Goal: Task Accomplishment & Management: Complete application form

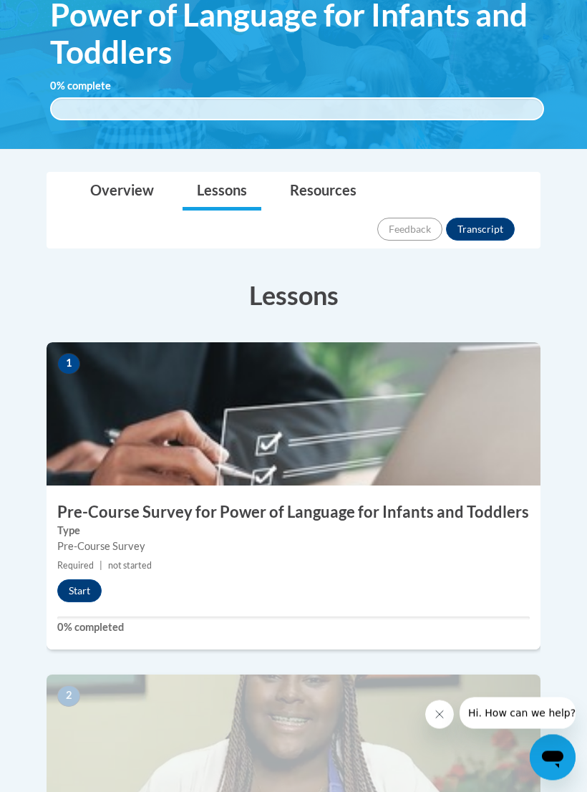
click at [72, 580] on button "Start" at bounding box center [79, 591] width 44 height 23
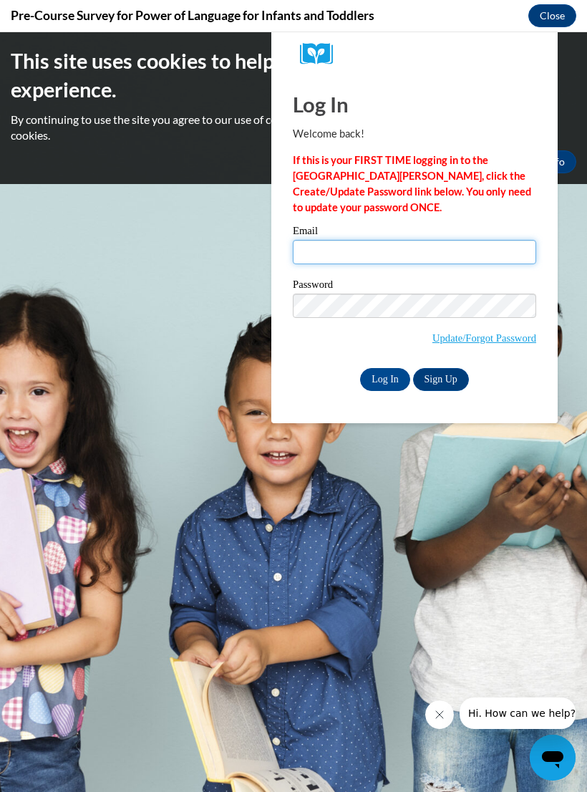
click at [444, 248] on input "Email" at bounding box center [415, 252] width 244 height 24
type input "zacherylatoya@yahoo.com"
click at [484, 317] on span "Update/Forgot Password" at bounding box center [415, 323] width 244 height 59
click at [403, 389] on input "Log In" at bounding box center [385, 379] width 50 height 23
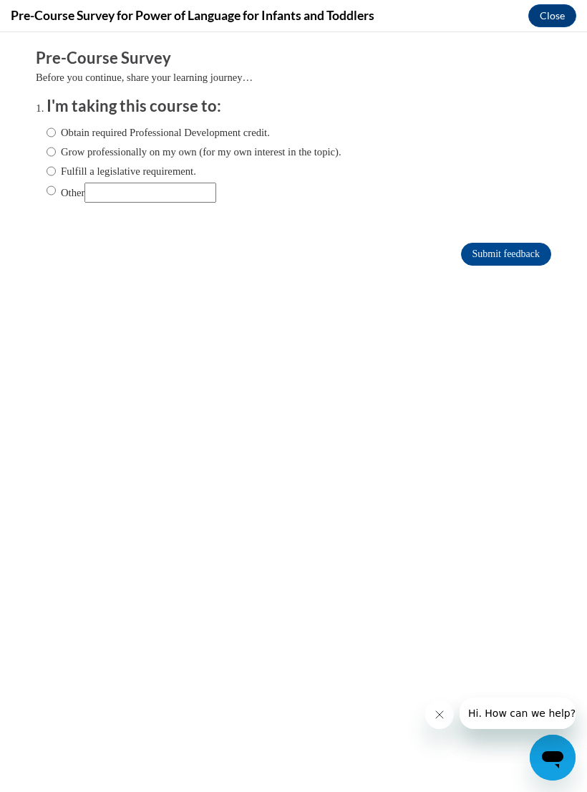
scroll to position [0, 0]
click at [3, 701] on body "Comments Pre-Course Survey Before you continue, share your learning journey… I'…" at bounding box center [293, 412] width 587 height 760
click at [67, 138] on label "Obtain required Professional Development credit." at bounding box center [159, 133] width 224 height 16
click at [56, 138] on input "Obtain required Professional Development credit." at bounding box center [51, 133] width 9 height 16
radio input "true"
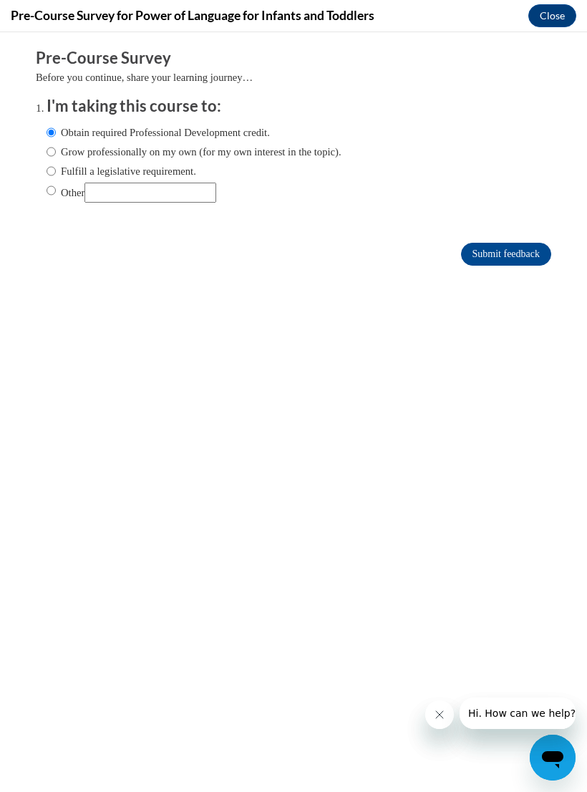
click at [514, 252] on input "Submit feedback" at bounding box center [506, 254] width 90 height 23
click at [500, 257] on input "Submit feedback" at bounding box center [506, 254] width 90 height 23
click at [514, 257] on input "Submit feedback" at bounding box center [506, 254] width 90 height 23
click at [512, 244] on input "Submit feedback" at bounding box center [506, 254] width 90 height 23
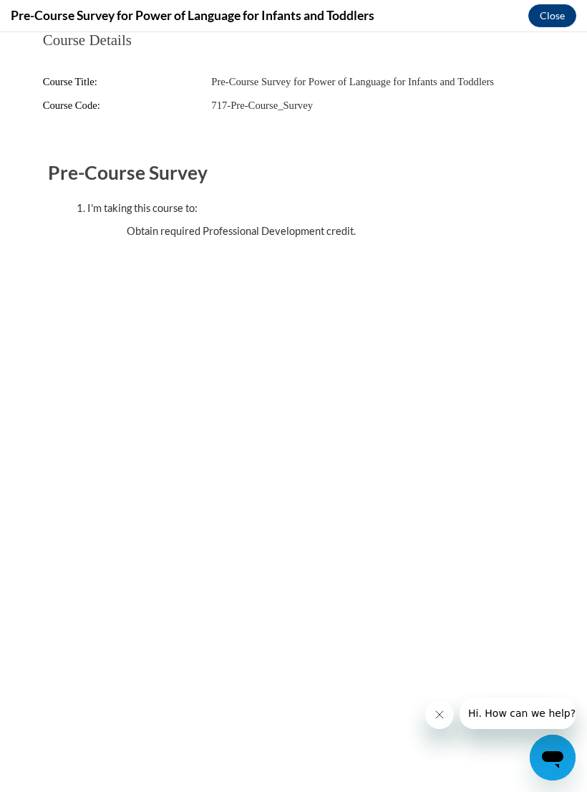
scroll to position [120, 0]
click at [552, 14] on button "Close" at bounding box center [553, 15] width 48 height 23
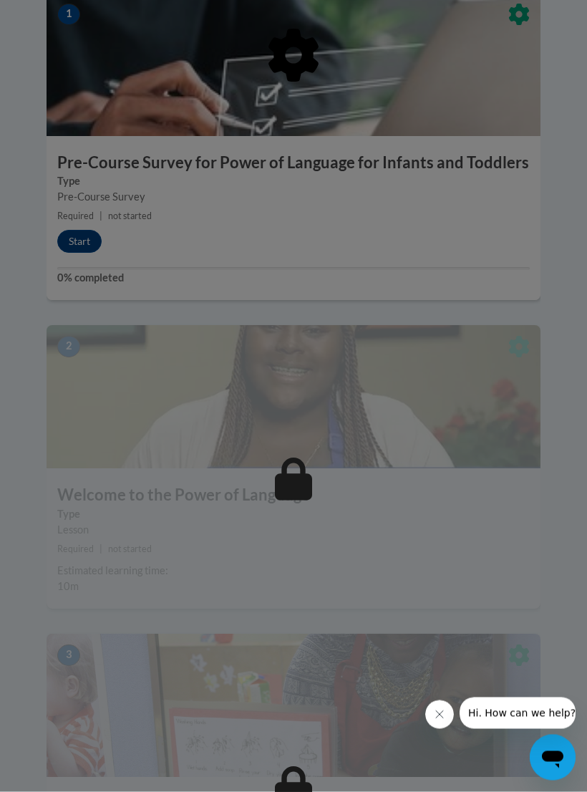
scroll to position [647, 0]
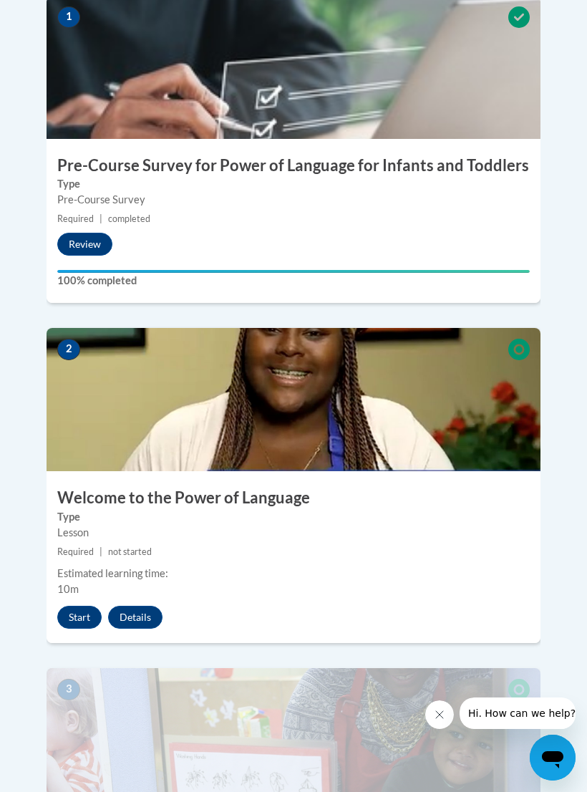
click at [395, 352] on img at bounding box center [294, 399] width 494 height 143
click at [77, 606] on button "Start" at bounding box center [79, 617] width 44 height 23
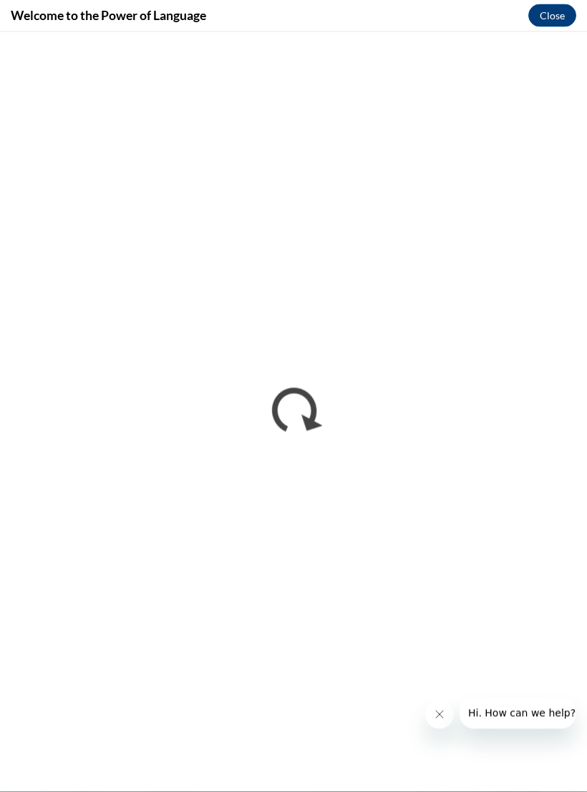
scroll to position [886, 0]
click at [439, 725] on button "Close message from company" at bounding box center [440, 715] width 29 height 29
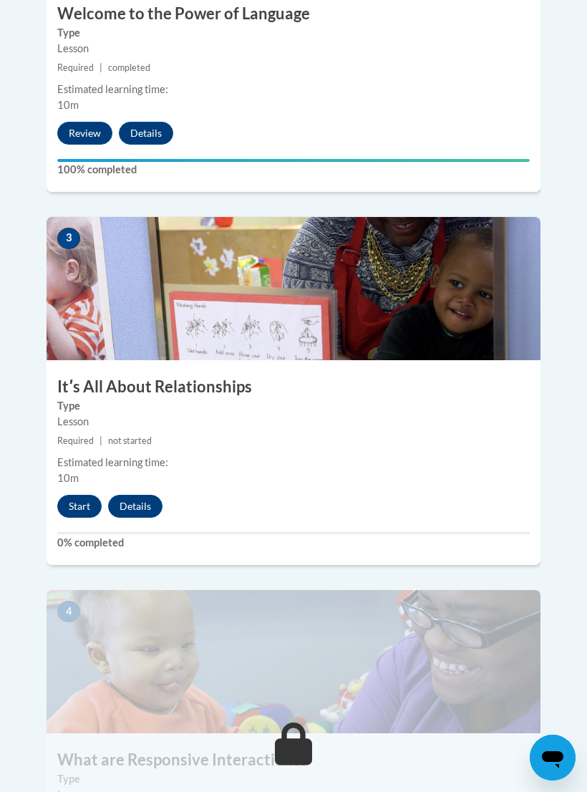
scroll to position [1130, 0]
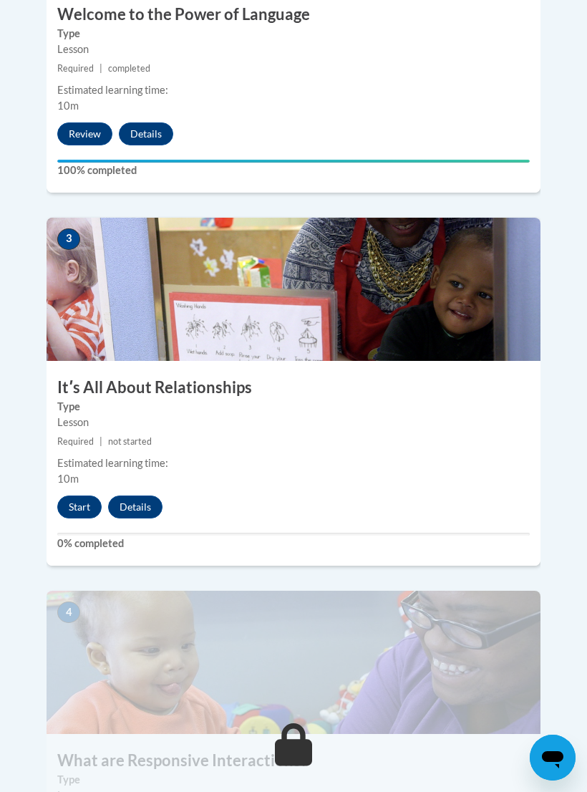
click at [95, 496] on button "Start" at bounding box center [79, 507] width 44 height 23
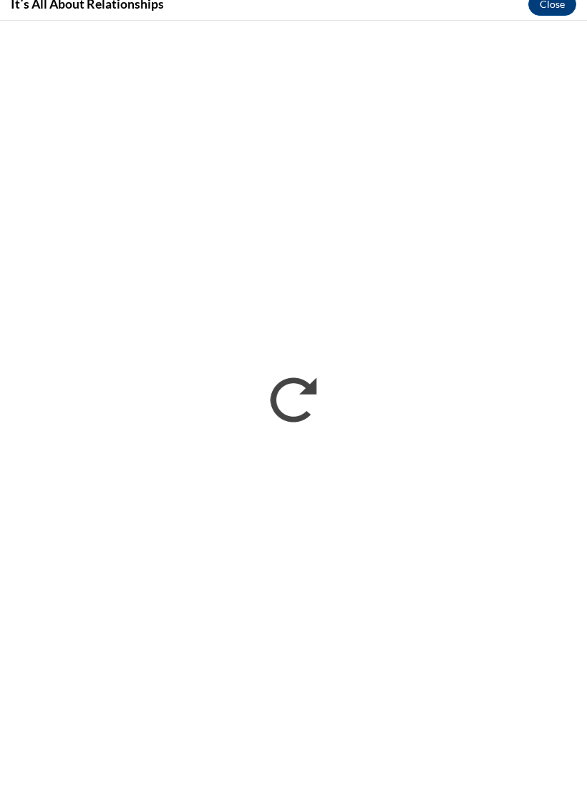
scroll to position [1142, 0]
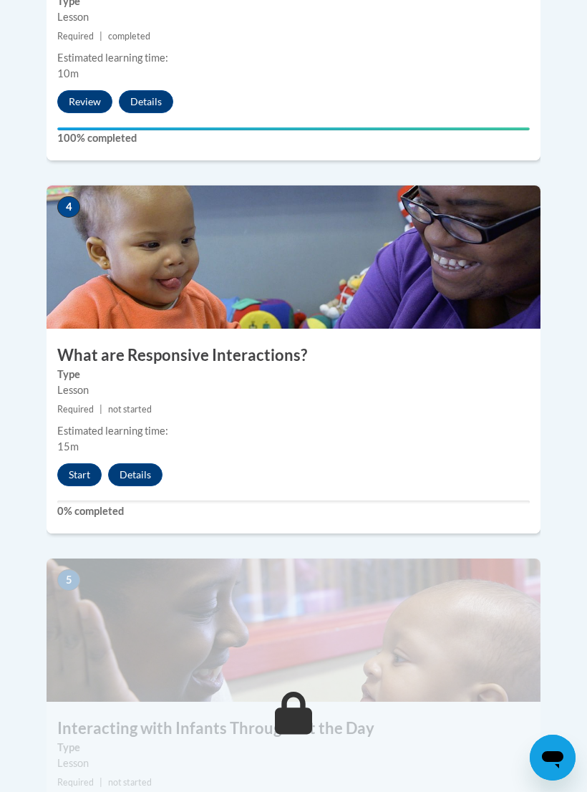
scroll to position [1540, 0]
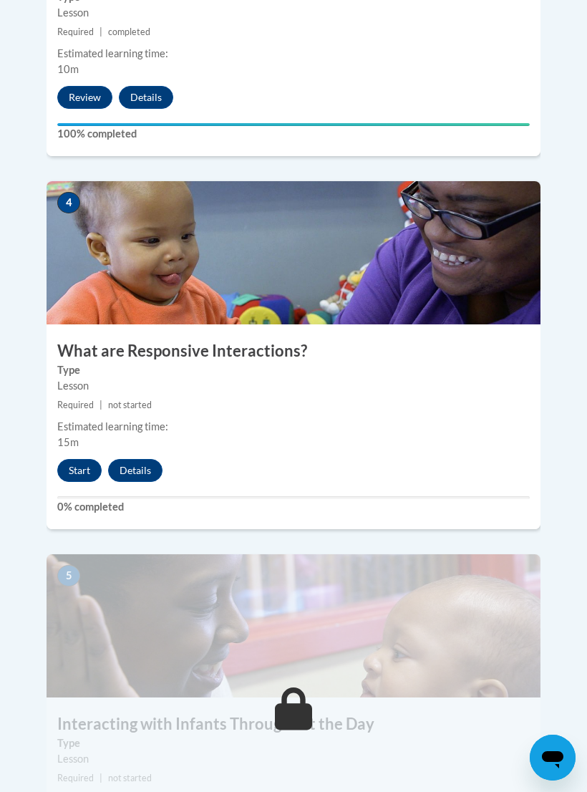
click at [77, 459] on button "Start" at bounding box center [79, 470] width 44 height 23
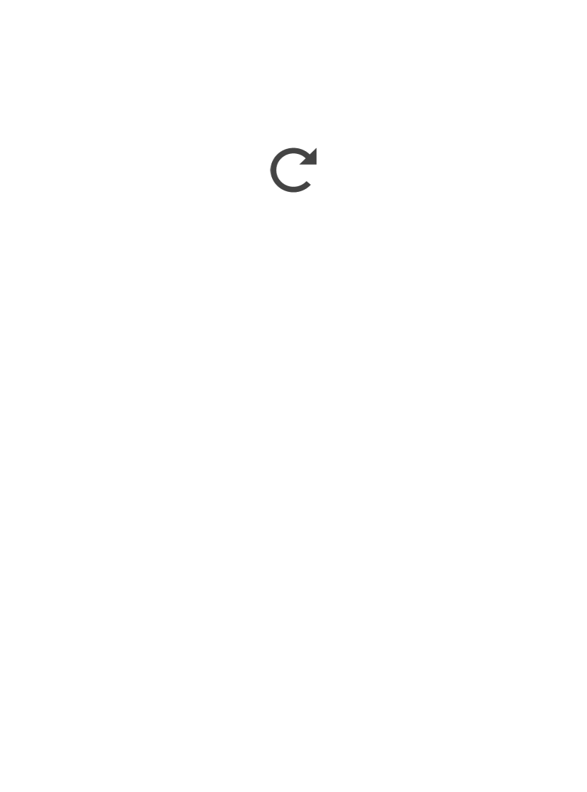
scroll to position [3131, 0]
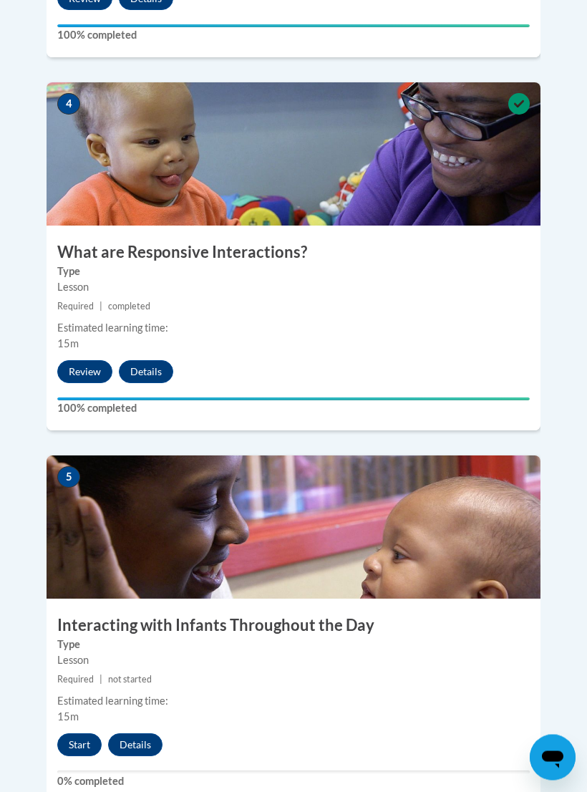
scroll to position [1638, 0]
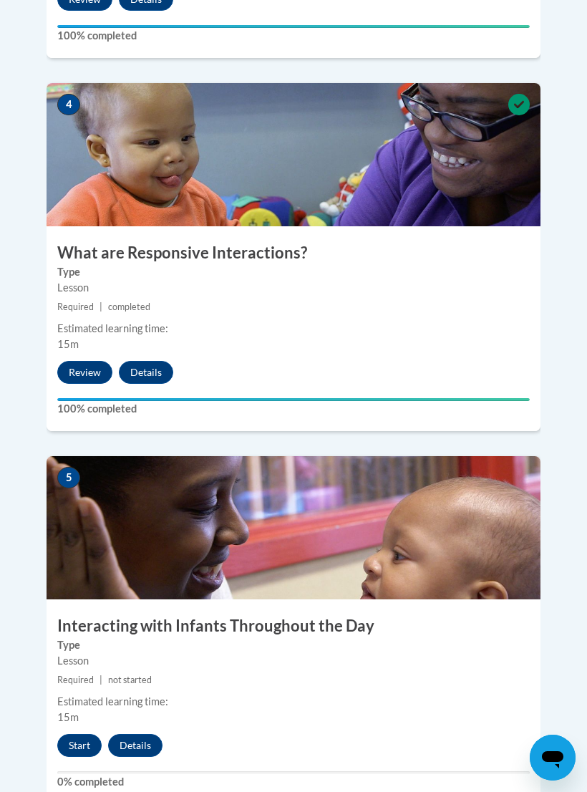
click at [89, 734] on button "Start" at bounding box center [79, 745] width 44 height 23
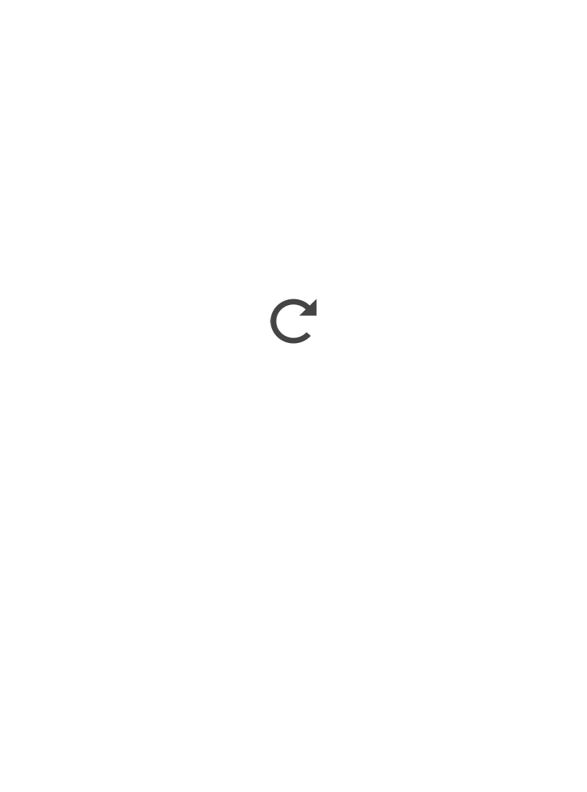
scroll to position [3085, 0]
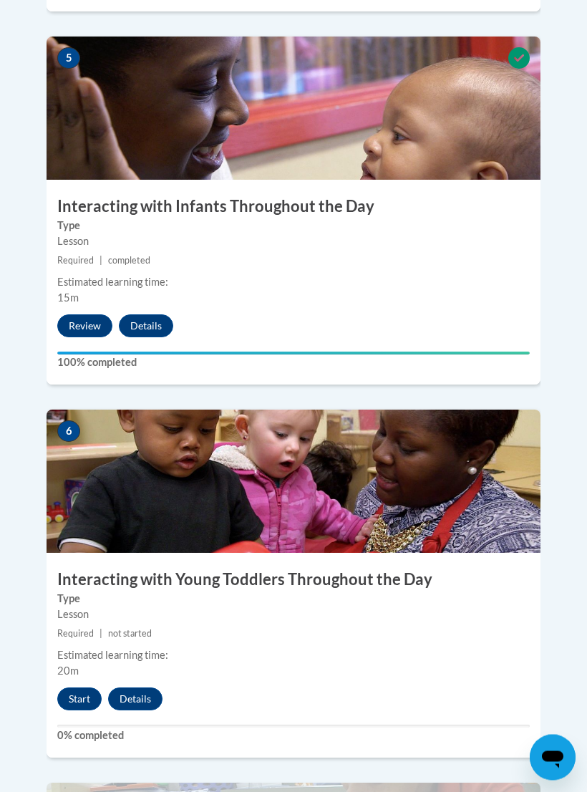
scroll to position [2058, 0]
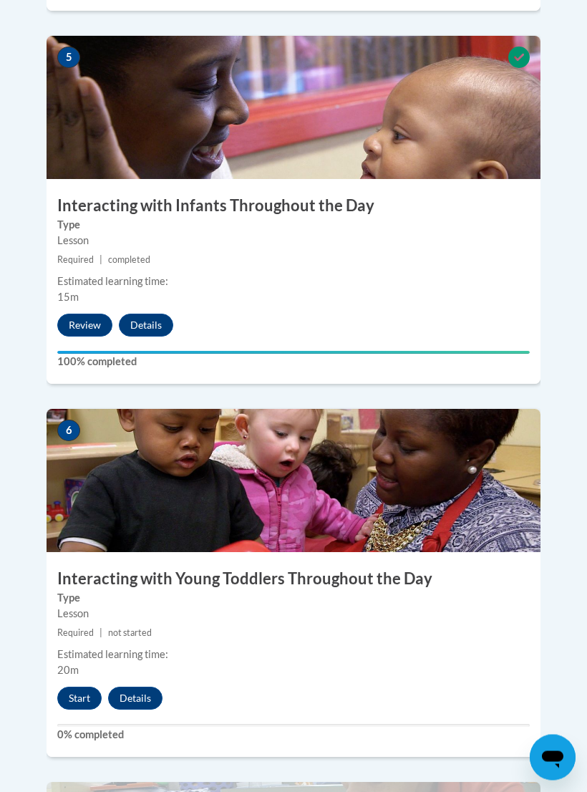
click at [70, 688] on button "Start" at bounding box center [79, 699] width 44 height 23
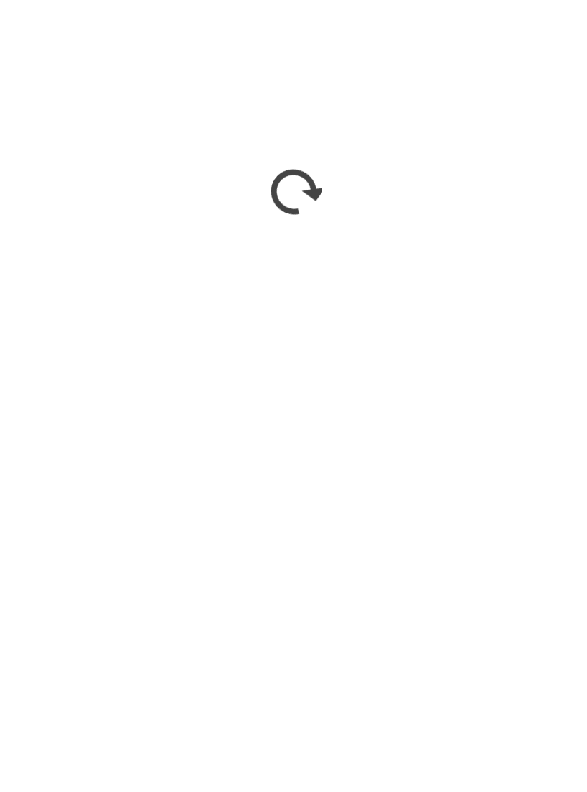
scroll to position [3850, 0]
